Goal: Task Accomplishment & Management: Manage account settings

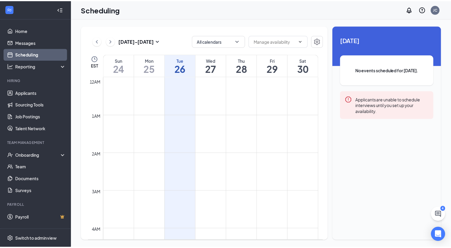
scroll to position [293, 0]
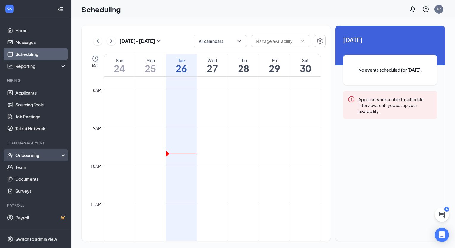
click at [50, 154] on div "Onboarding" at bounding box center [38, 155] width 46 height 6
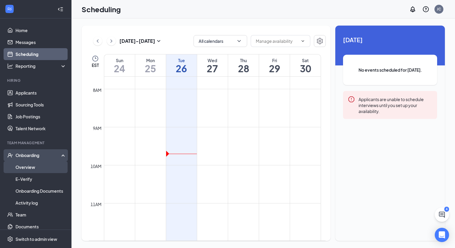
click at [30, 169] on link "Overview" at bounding box center [40, 167] width 51 height 12
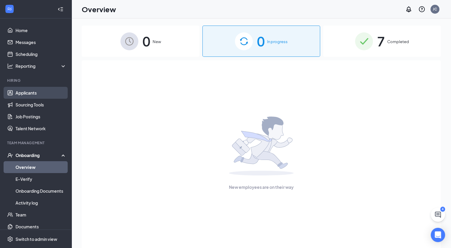
click at [38, 91] on link "Applicants" at bounding box center [40, 93] width 51 height 12
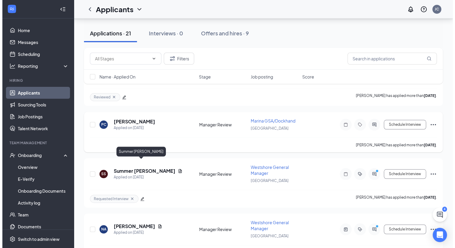
scroll to position [506, 0]
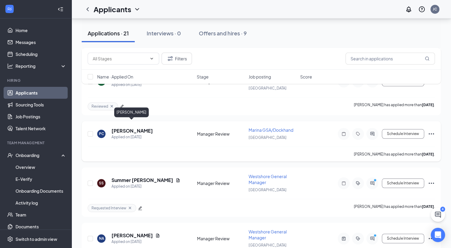
click at [138, 128] on h5 "[PERSON_NAME]" at bounding box center [131, 131] width 41 height 7
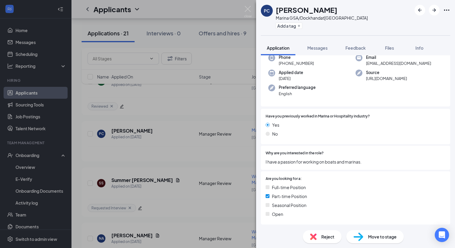
scroll to position [89, 0]
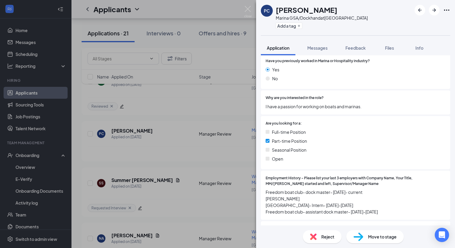
click at [383, 236] on span "Move to stage" at bounding box center [382, 237] width 29 height 7
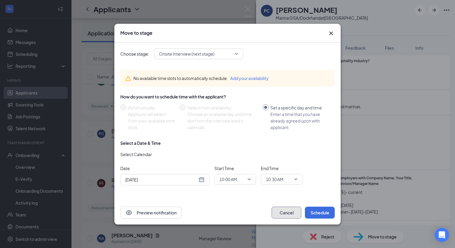
click at [292, 215] on button "Cancel" at bounding box center [287, 213] width 30 height 12
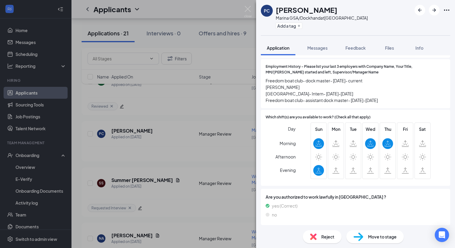
scroll to position [241, 0]
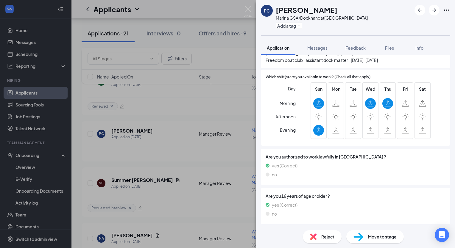
click at [383, 236] on span "Move to stage" at bounding box center [382, 237] width 29 height 7
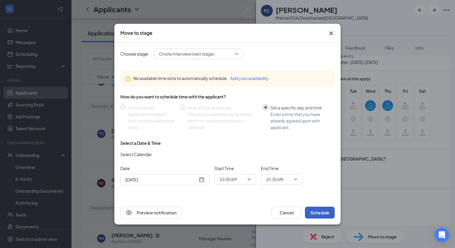
click at [321, 211] on button "Schedule" at bounding box center [320, 213] width 30 height 12
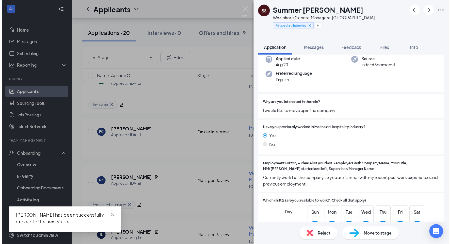
scroll to position [208, 0]
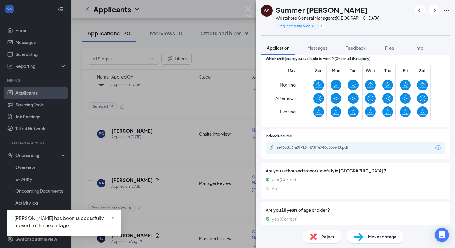
click at [381, 237] on span "Move to stage" at bounding box center [382, 237] width 29 height 7
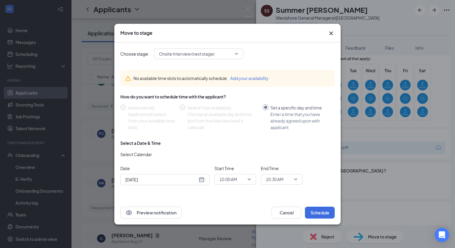
click at [331, 31] on icon "Cross" at bounding box center [331, 33] width 7 height 7
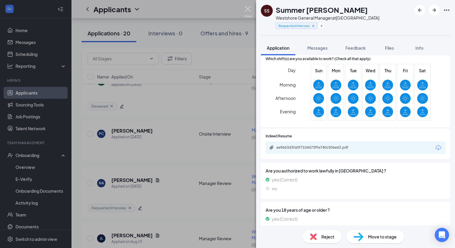
click at [249, 8] on img at bounding box center [247, 12] width 7 height 12
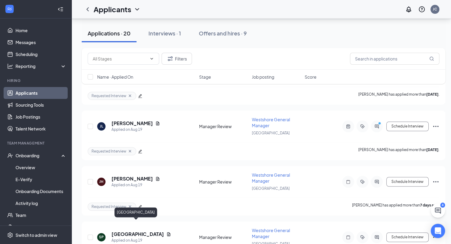
scroll to position [625, 0]
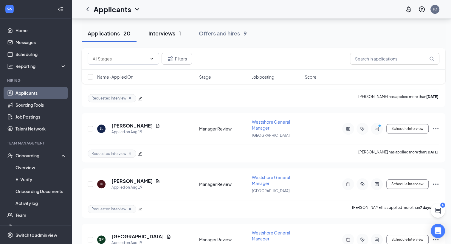
click at [164, 32] on div "Interviews · 1" at bounding box center [164, 32] width 32 height 7
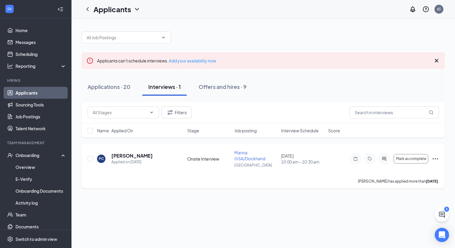
click at [436, 159] on icon "Ellipses" at bounding box center [435, 158] width 7 height 7
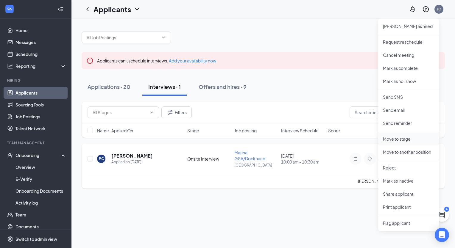
click at [399, 138] on p "Move to stage" at bounding box center [408, 139] width 51 height 6
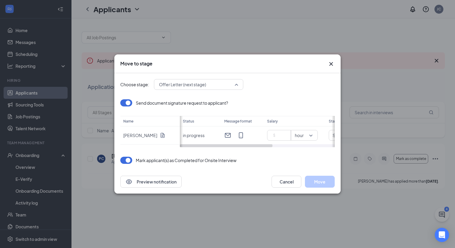
click at [223, 82] on span "Offer Letter (next stage)" at bounding box center [196, 84] width 74 height 9
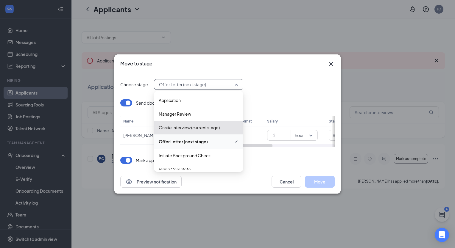
click at [191, 140] on span "Offer Letter (next stage)" at bounding box center [183, 141] width 49 height 7
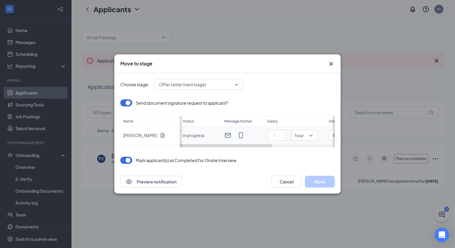
click at [282, 133] on input at bounding box center [280, 135] width 21 height 9
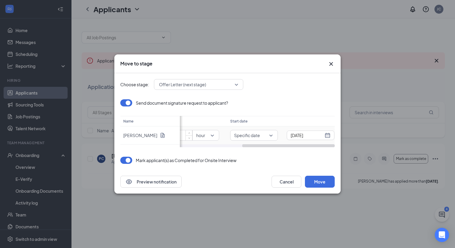
scroll to position [0, 104]
drag, startPoint x: 266, startPoint y: 147, endPoint x: 284, endPoint y: 145, distance: 18.3
click at [339, 139] on div "Choose stage: Offer Letter (next stage) 3957070 3957072 3957073 Application Man…" at bounding box center [227, 121] width 226 height 97
click at [267, 134] on span "Specific date" at bounding box center [248, 136] width 40 height 6
type input "16"
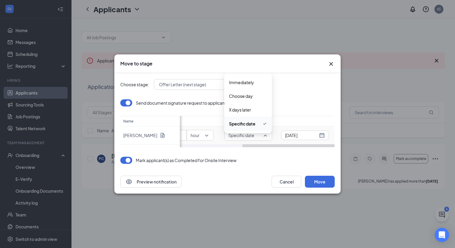
click at [247, 124] on span "Specific date" at bounding box center [242, 124] width 27 height 7
click at [298, 134] on input "[DATE]" at bounding box center [301, 135] width 33 height 7
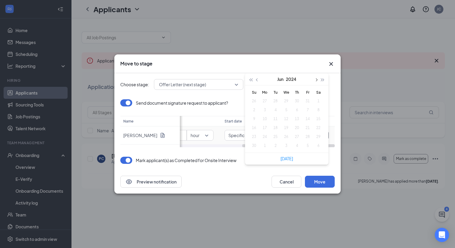
click at [317, 81] on button "button" at bounding box center [316, 79] width 7 height 12
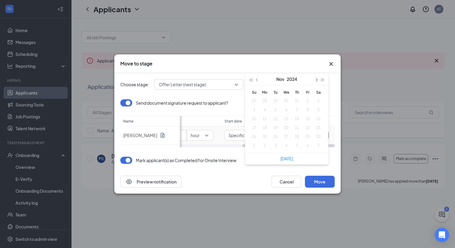
click at [317, 81] on button "button" at bounding box center [316, 79] width 7 height 12
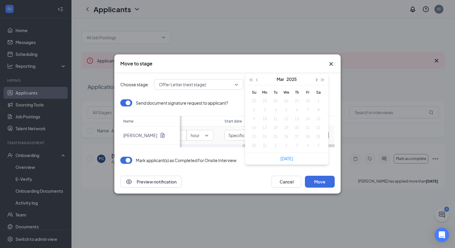
click at [317, 81] on button "button" at bounding box center [316, 79] width 7 height 12
type input "[DATE]"
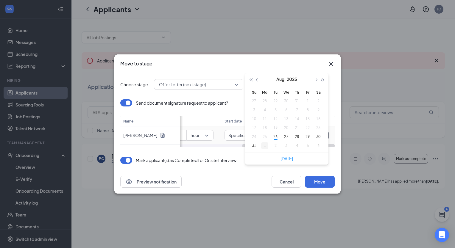
click at [264, 147] on div "1" at bounding box center [264, 145] width 7 height 7
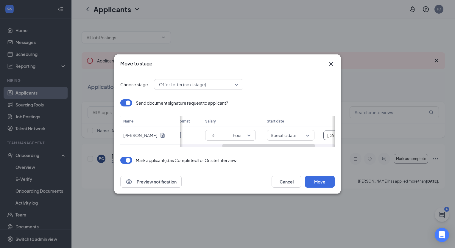
scroll to position [0, 0]
drag, startPoint x: 256, startPoint y: 146, endPoint x: 217, endPoint y: 147, distance: 39.6
click at [253, 149] on div "Choose stage: Offer Letter (next stage) 3957070 3957072 3957073 Application Man…" at bounding box center [227, 121] width 214 height 97
click at [312, 184] on button "Move" at bounding box center [320, 182] width 30 height 12
